Goal: Task Accomplishment & Management: Use online tool/utility

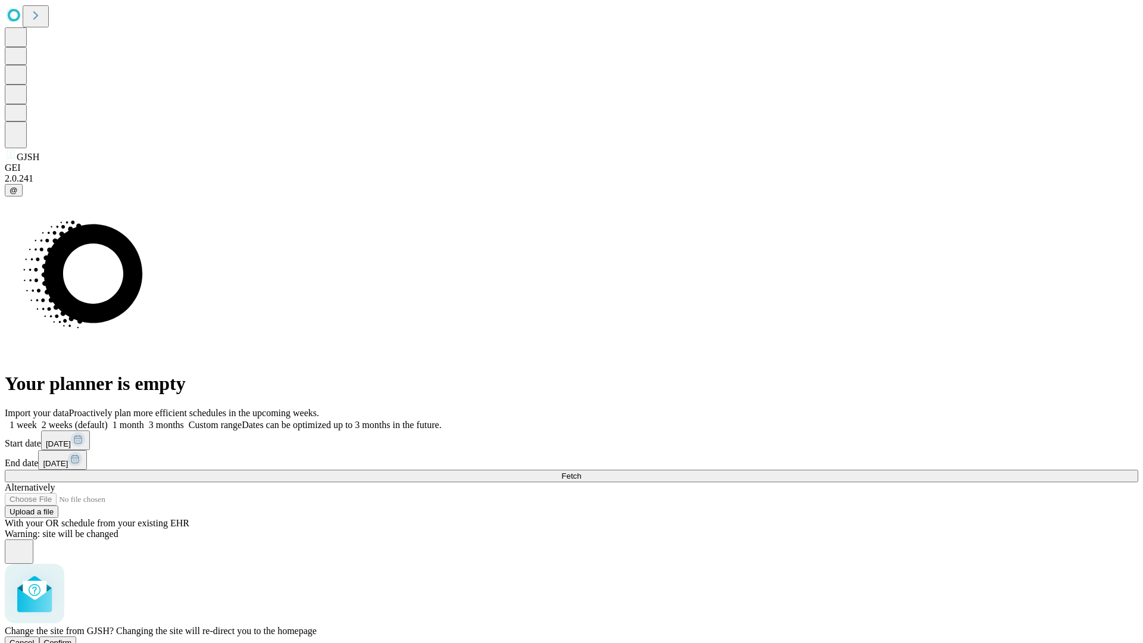
click at [72, 638] on span "Confirm" at bounding box center [58, 642] width 28 height 9
click at [144, 420] on label "1 month" at bounding box center [126, 425] width 36 height 10
click at [581, 471] on span "Fetch" at bounding box center [571, 475] width 20 height 9
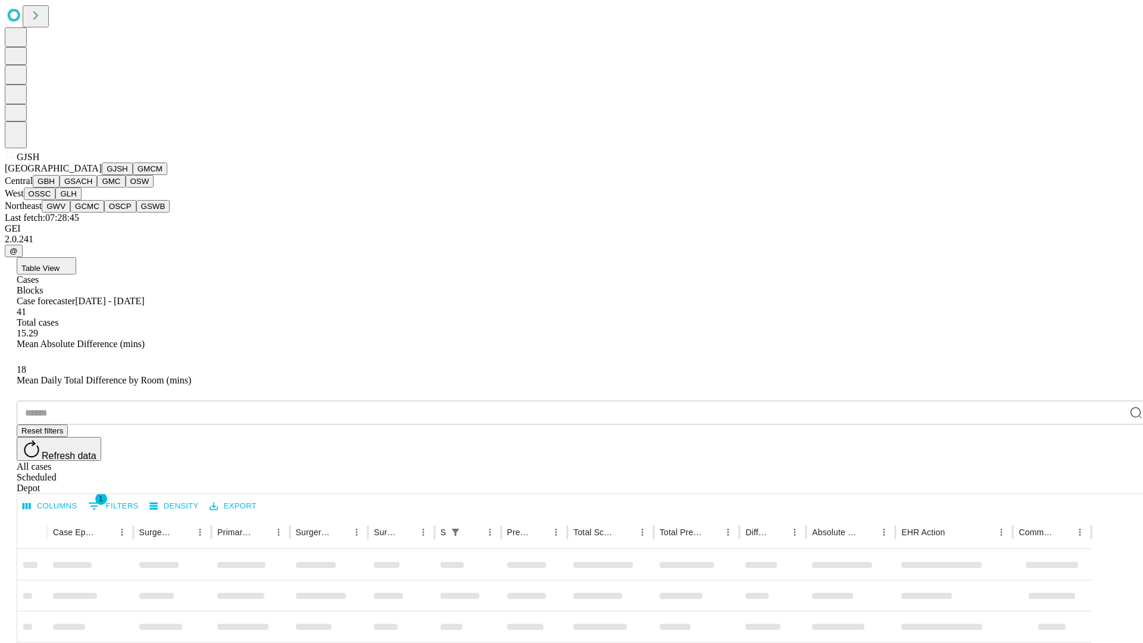
click at [133, 175] on button "GMCM" at bounding box center [150, 168] width 35 height 12
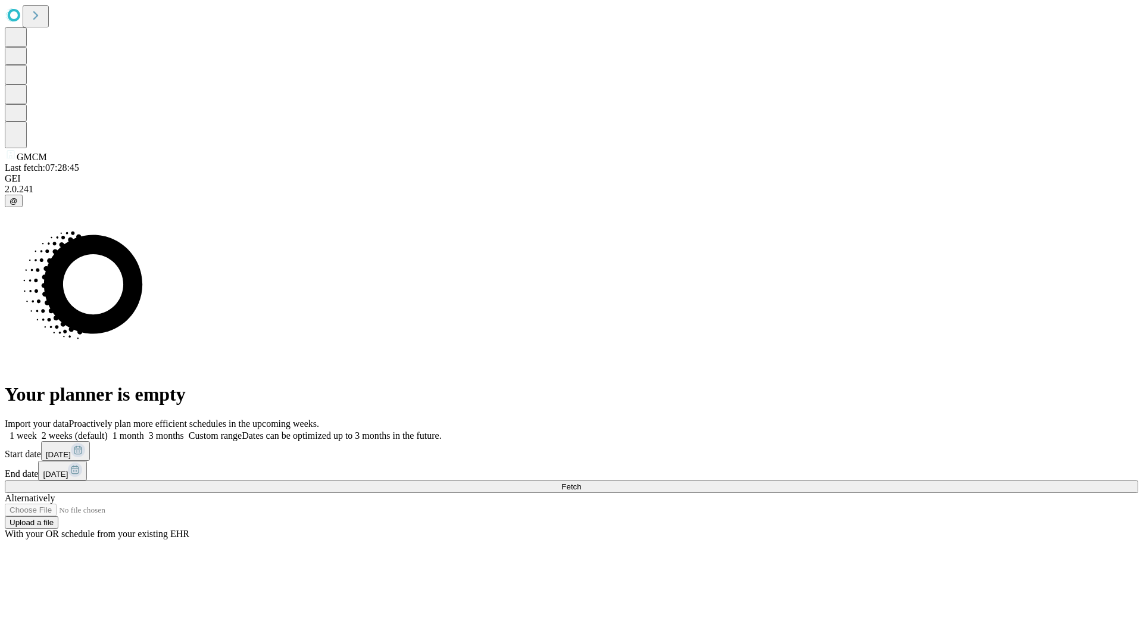
click at [144, 430] on label "1 month" at bounding box center [126, 435] width 36 height 10
click at [581, 482] on span "Fetch" at bounding box center [571, 486] width 20 height 9
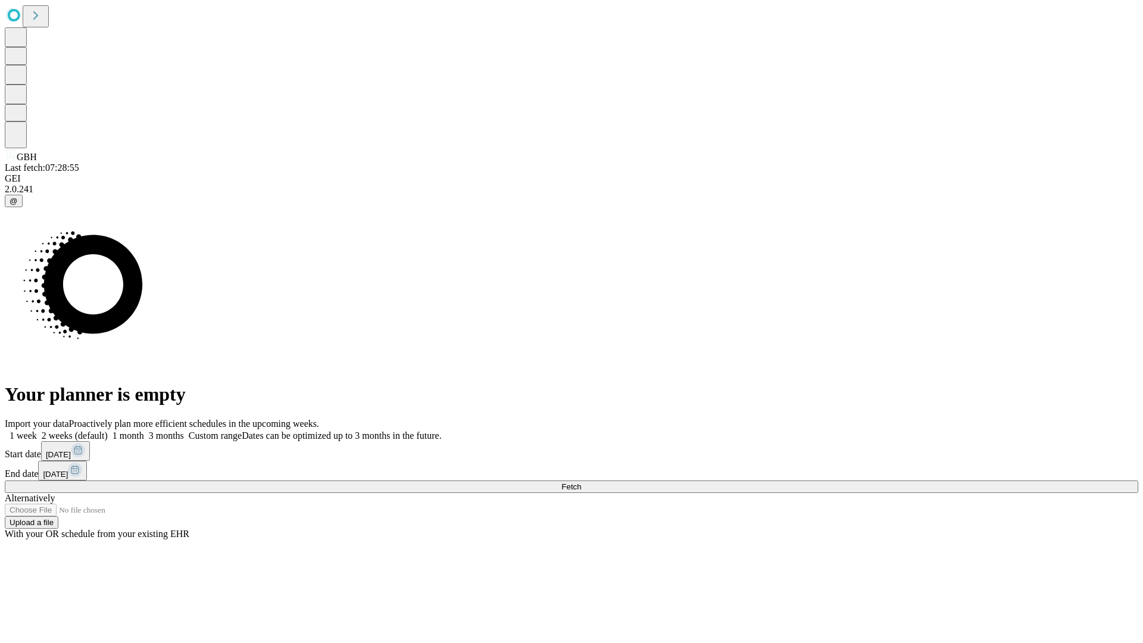
click at [581, 482] on span "Fetch" at bounding box center [571, 486] width 20 height 9
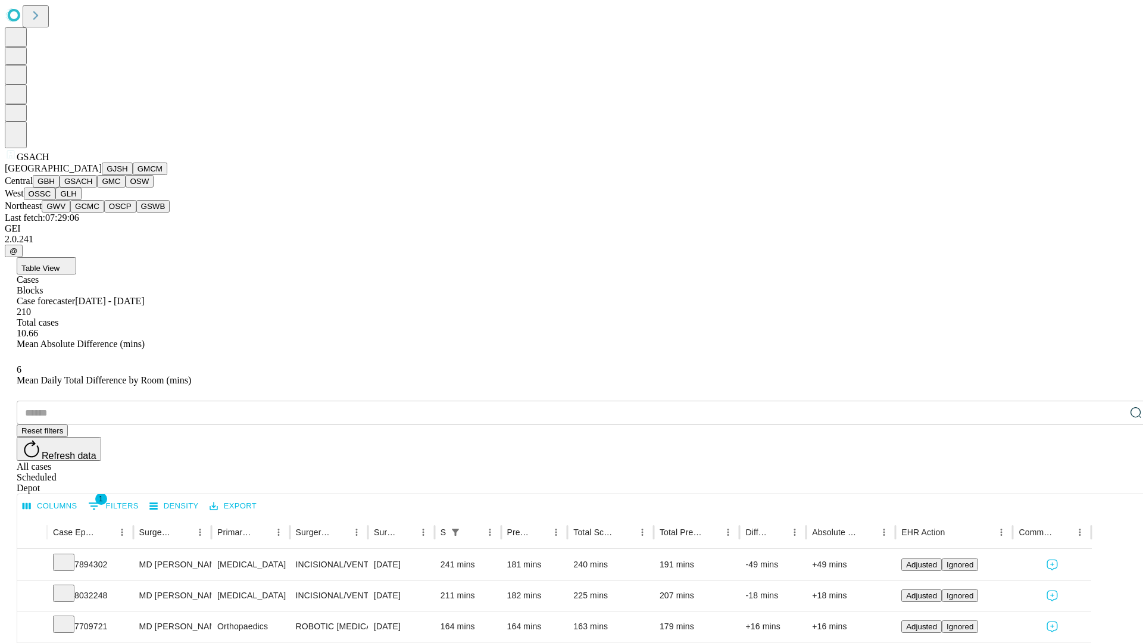
click at [97, 187] on button "GMC" at bounding box center [111, 181] width 28 height 12
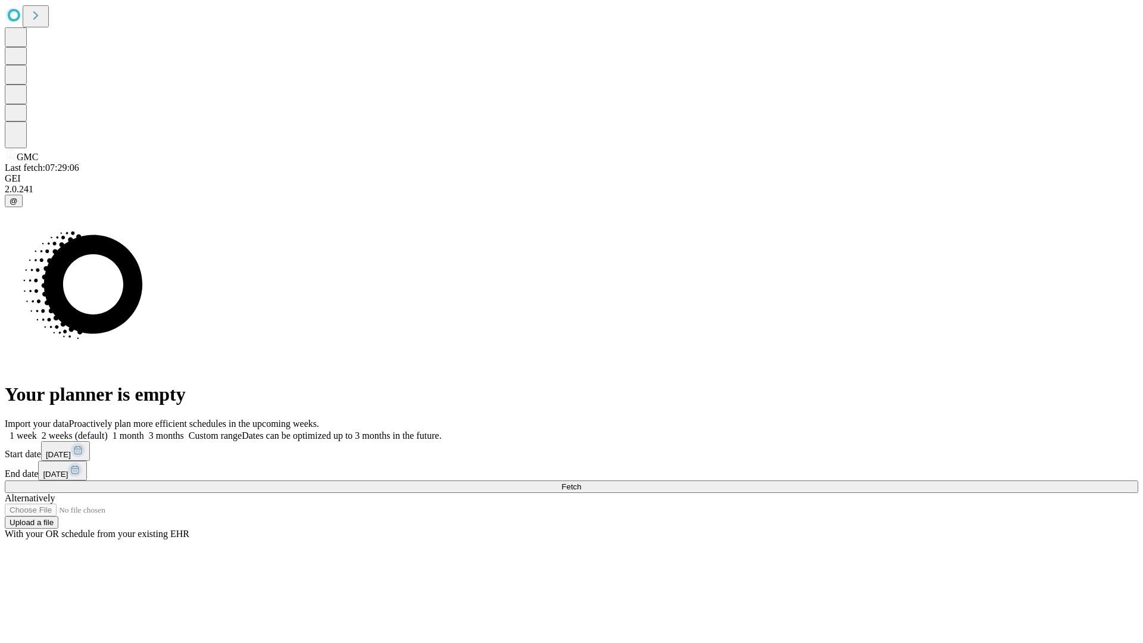
click at [144, 430] on label "1 month" at bounding box center [126, 435] width 36 height 10
click at [581, 482] on span "Fetch" at bounding box center [571, 486] width 20 height 9
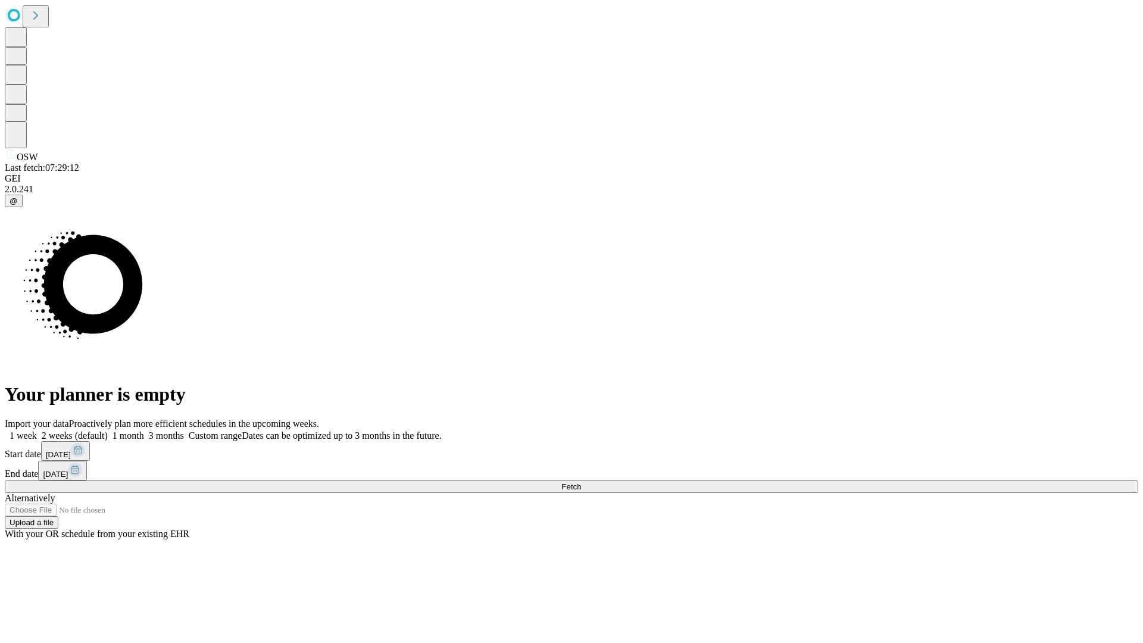
click at [581, 482] on span "Fetch" at bounding box center [571, 486] width 20 height 9
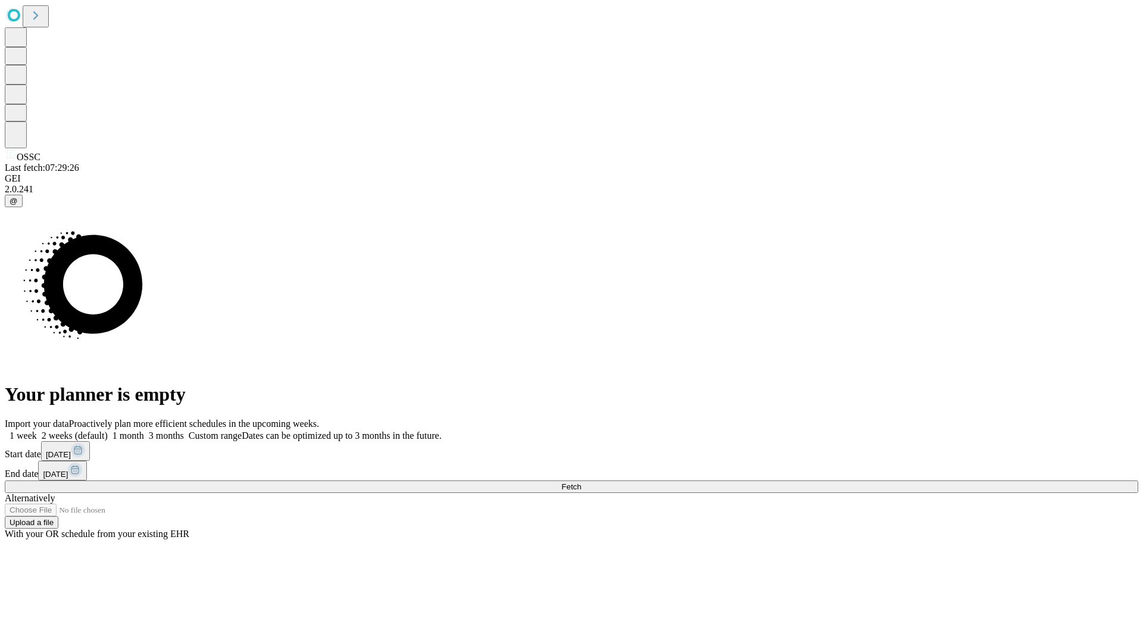
click at [144, 430] on label "1 month" at bounding box center [126, 435] width 36 height 10
click at [581, 482] on span "Fetch" at bounding box center [571, 486] width 20 height 9
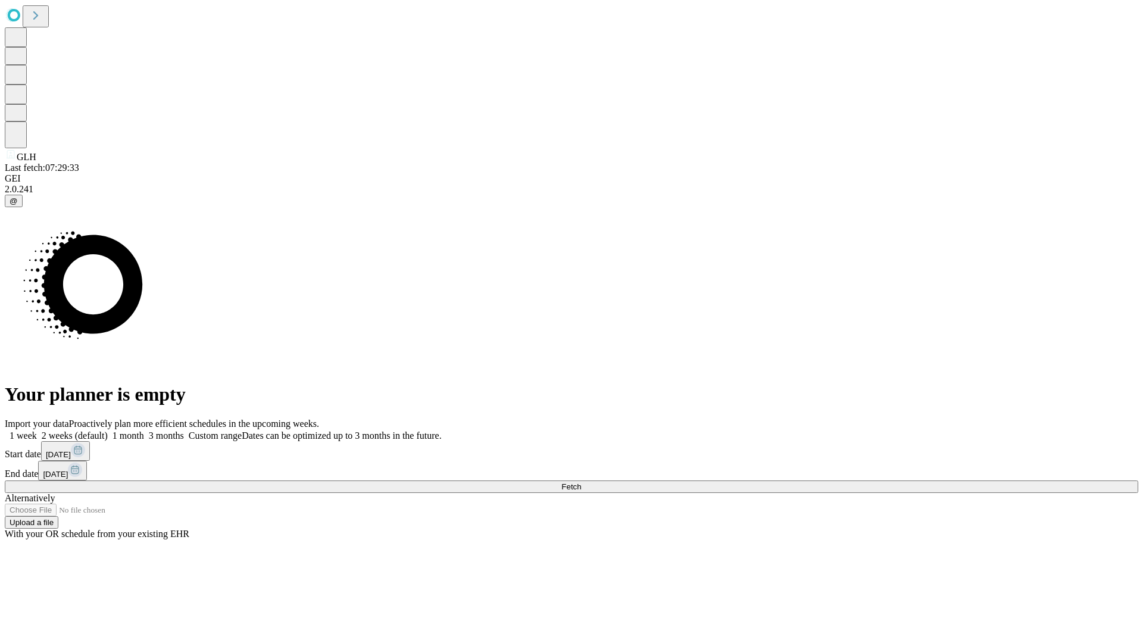
click at [144, 430] on label "1 month" at bounding box center [126, 435] width 36 height 10
click at [581, 482] on span "Fetch" at bounding box center [571, 486] width 20 height 9
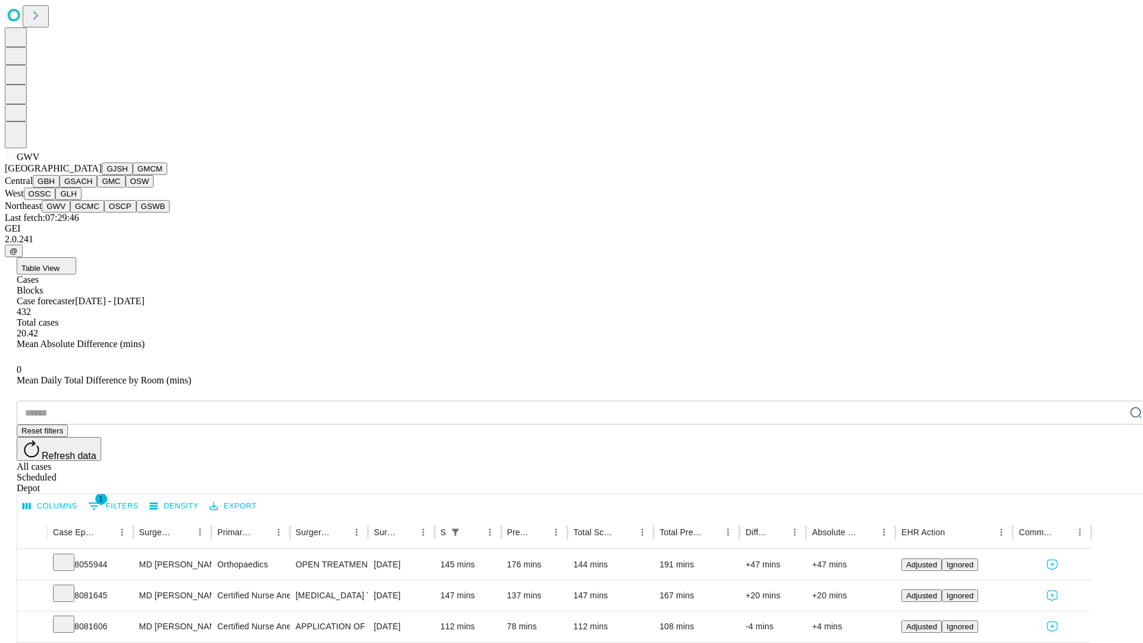
click at [92, 212] on button "GCMC" at bounding box center [87, 206] width 34 height 12
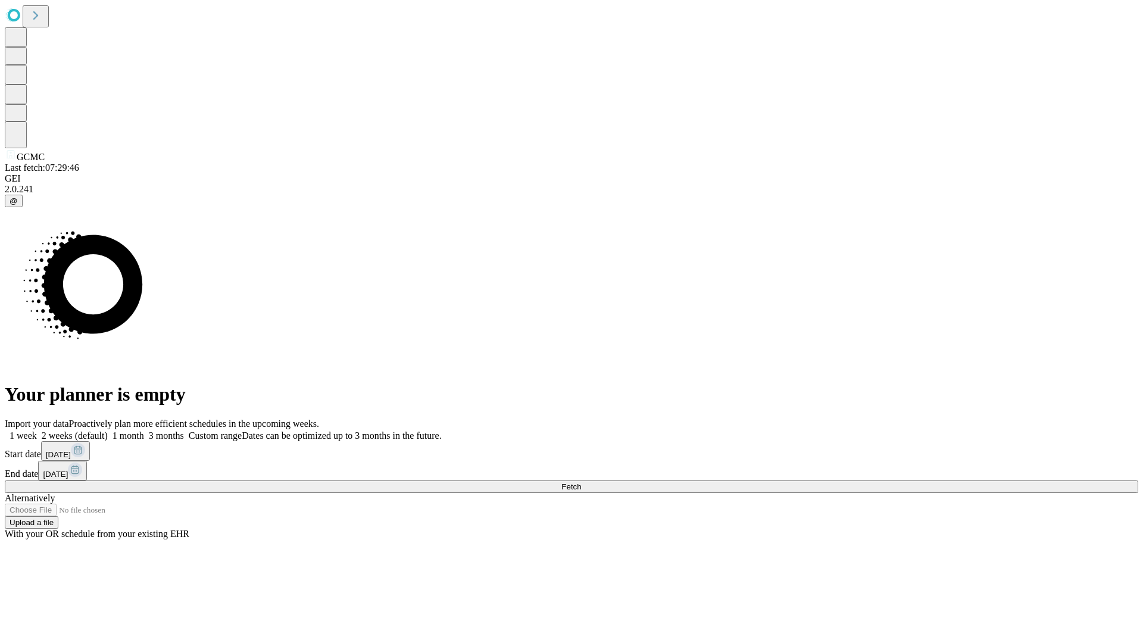
click at [144, 430] on label "1 month" at bounding box center [126, 435] width 36 height 10
click at [581, 482] on span "Fetch" at bounding box center [571, 486] width 20 height 9
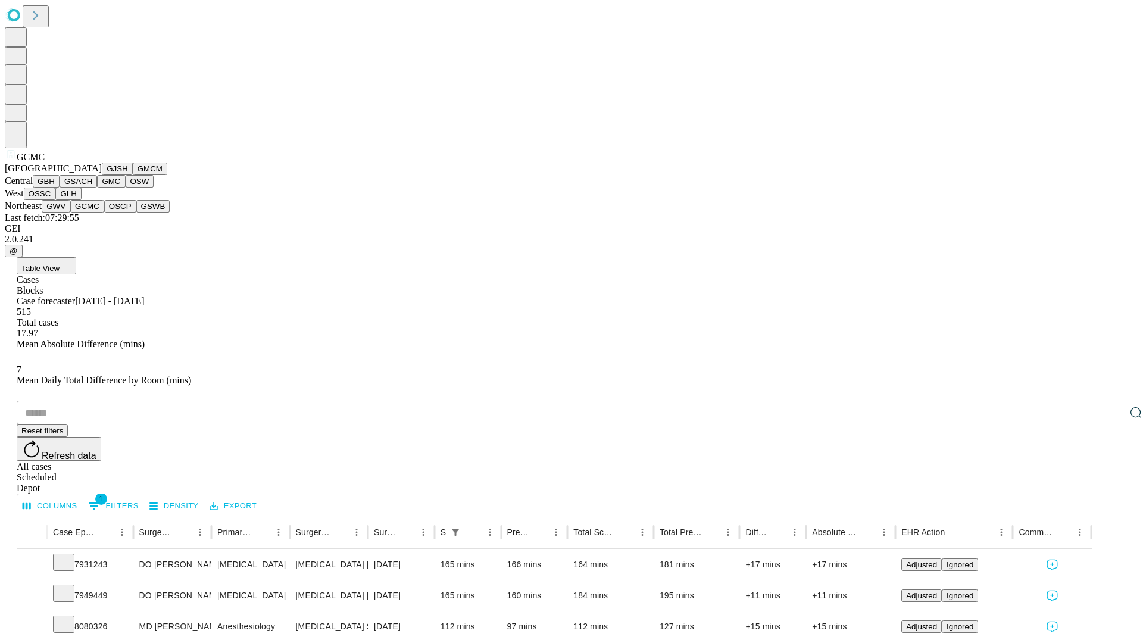
click at [104, 212] on button "OSCP" at bounding box center [120, 206] width 32 height 12
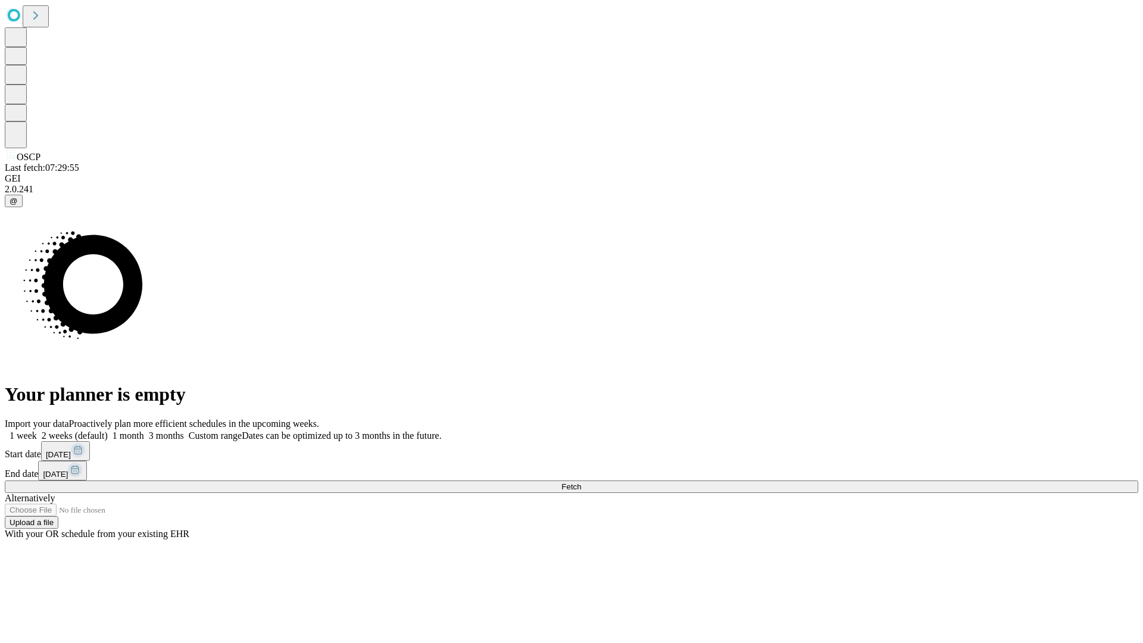
click at [144, 430] on label "1 month" at bounding box center [126, 435] width 36 height 10
click at [581, 482] on span "Fetch" at bounding box center [571, 486] width 20 height 9
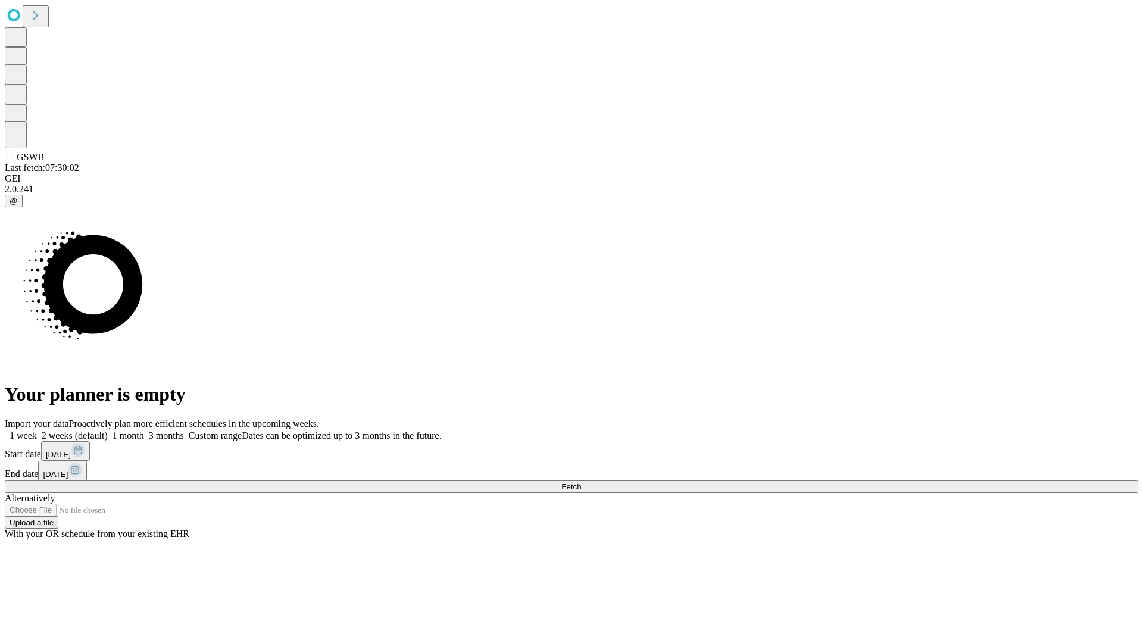
click at [581, 482] on span "Fetch" at bounding box center [571, 486] width 20 height 9
